Goal: Obtain resource: Obtain resource

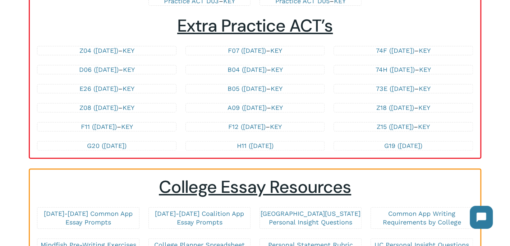
scroll to position [1725, 0]
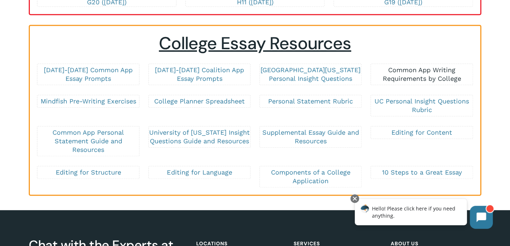
click at [395, 66] on link "Common App Writing Requirements by College" at bounding box center [421, 74] width 78 height 16
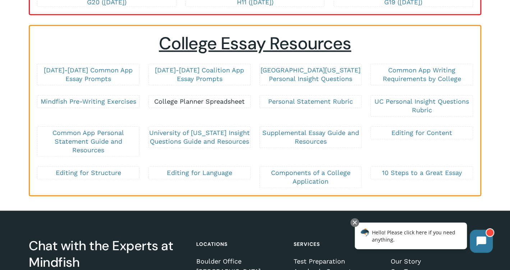
click at [207, 97] on link "College Planner Spreadsheet" at bounding box center [199, 101] width 91 height 8
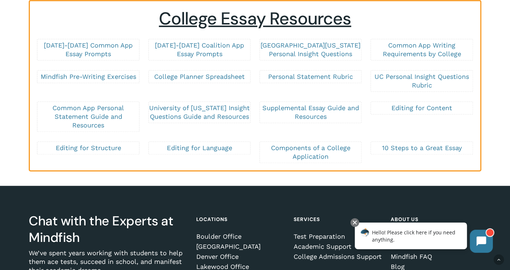
scroll to position [1761, 0]
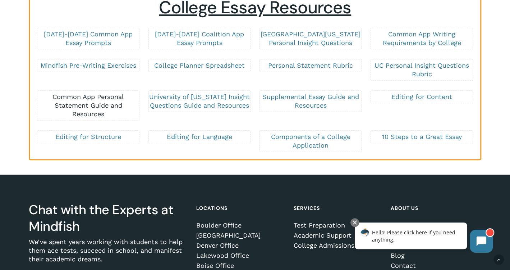
click at [98, 93] on link "Common App Personal Statement Guide and Resources" at bounding box center [88, 105] width 72 height 25
